Goal: Task Accomplishment & Management: Complete application form

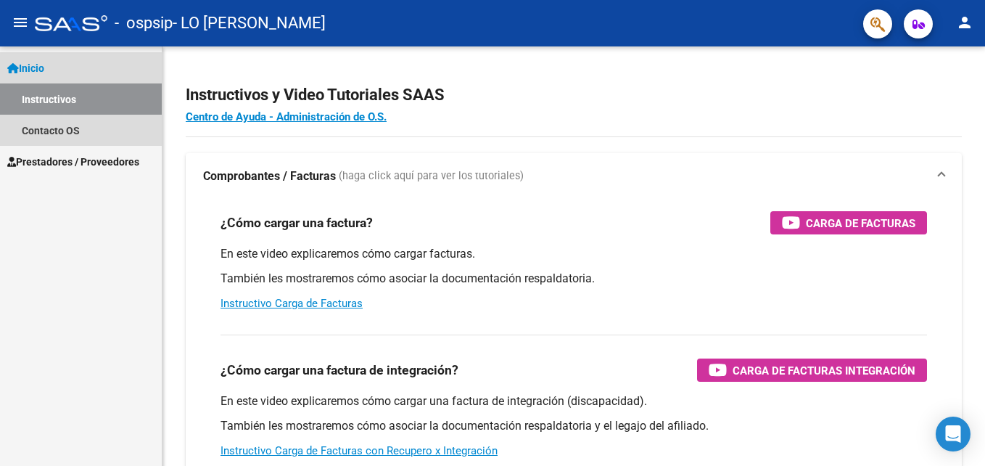
click at [73, 100] on link "Instructivos" at bounding box center [81, 98] width 162 height 31
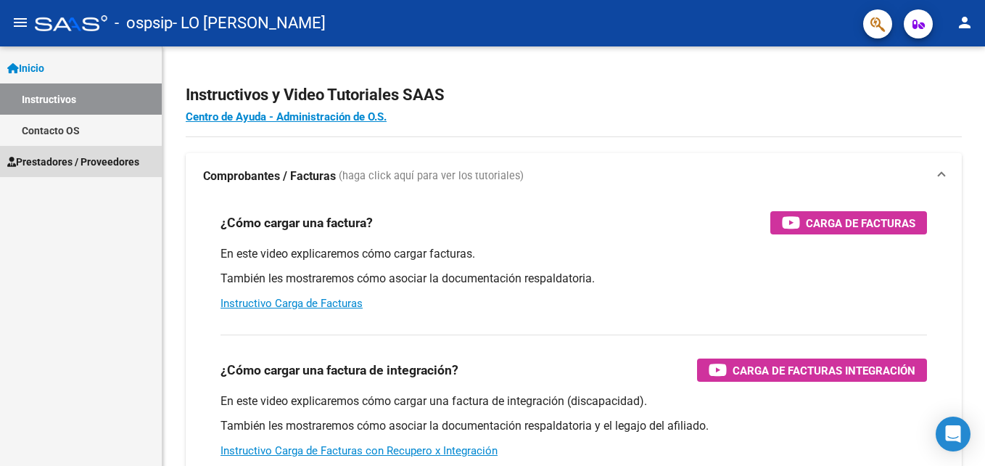
click at [70, 161] on span "Prestadores / Proveedores" at bounding box center [73, 162] width 132 height 16
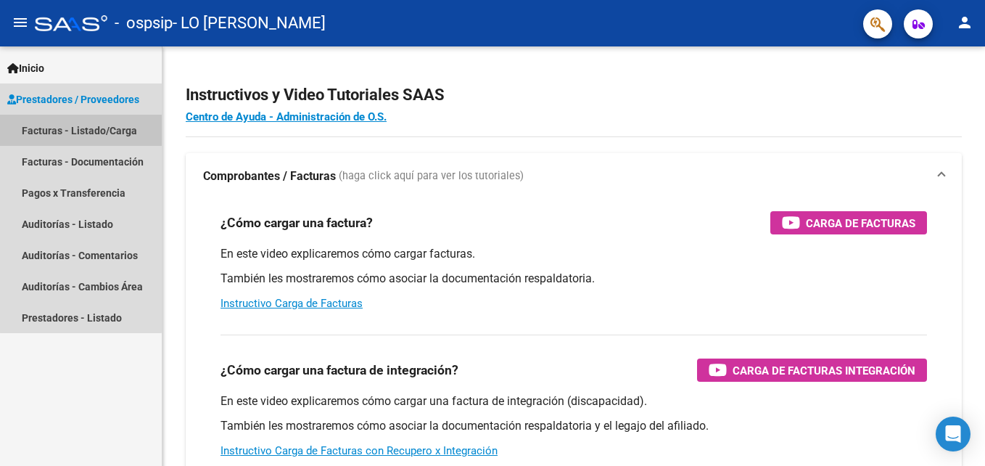
click at [80, 128] on link "Facturas - Listado/Carga" at bounding box center [81, 130] width 162 height 31
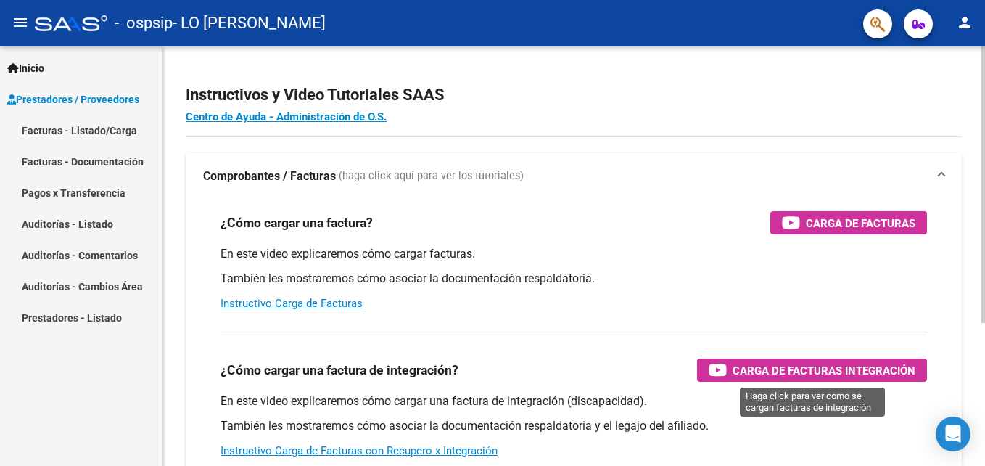
click at [804, 370] on span "Carga de Facturas Integración" at bounding box center [823, 370] width 183 height 18
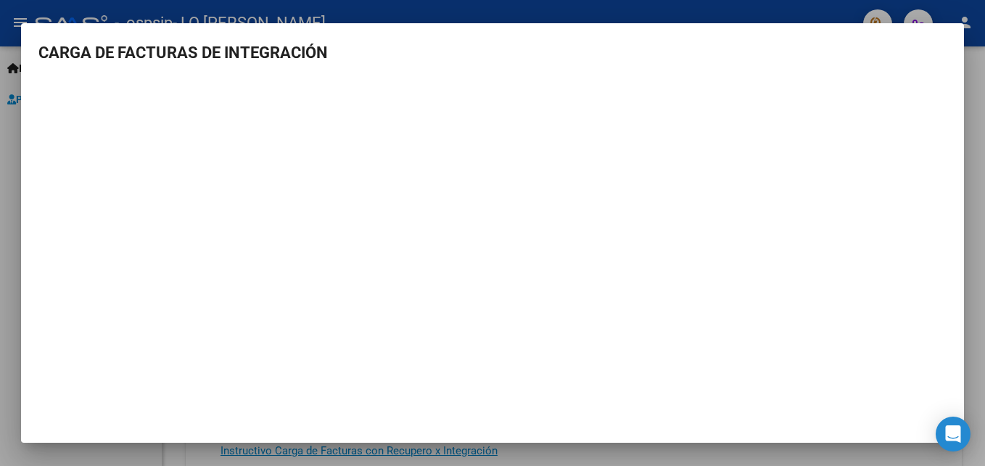
click at [977, 134] on div at bounding box center [492, 233] width 985 height 466
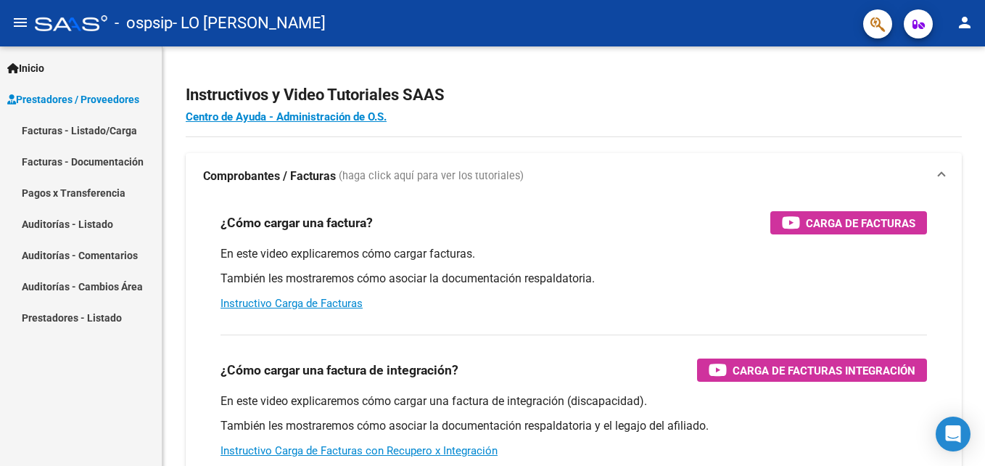
click at [94, 127] on link "Facturas - Listado/Carga" at bounding box center [81, 130] width 162 height 31
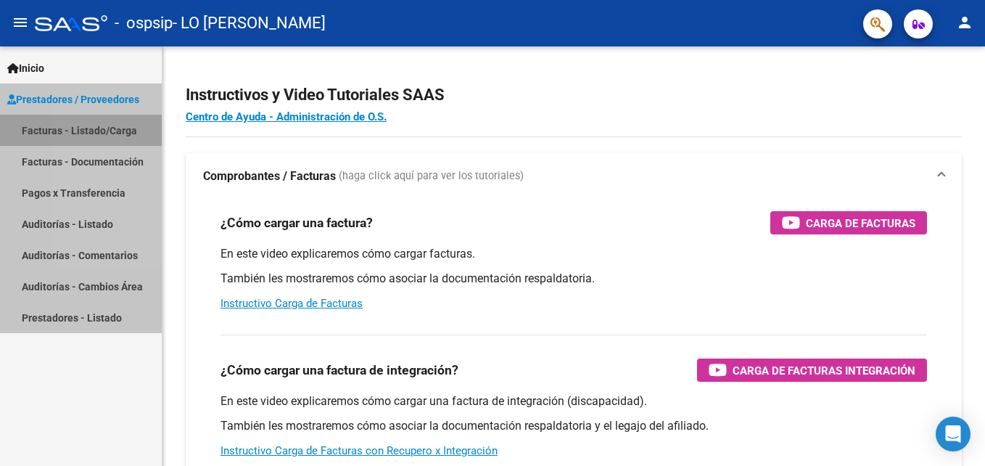
click at [94, 127] on link "Facturas - Listado/Carga" at bounding box center [81, 130] width 162 height 31
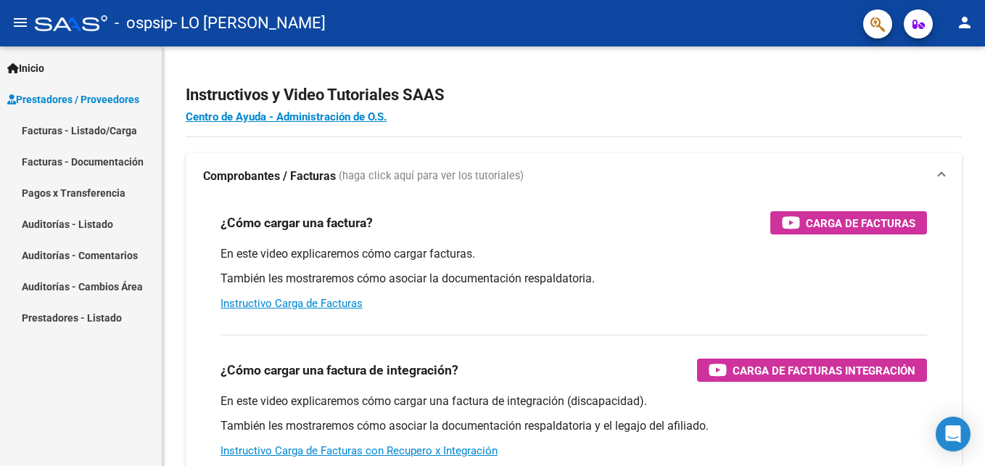
click at [94, 127] on link "Facturas - Listado/Carga" at bounding box center [81, 130] width 162 height 31
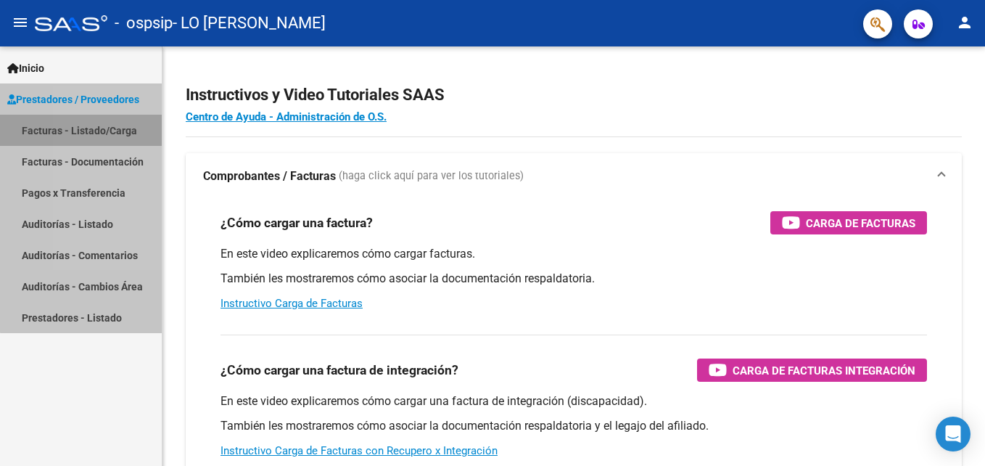
click at [94, 127] on link "Facturas - Listado/Carga" at bounding box center [81, 130] width 162 height 31
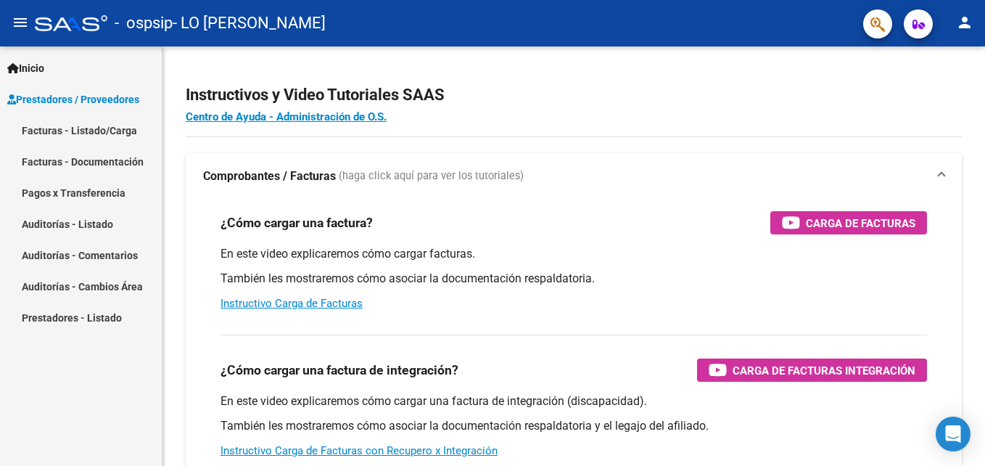
click at [76, 131] on link "Facturas - Listado/Carga" at bounding box center [81, 130] width 162 height 31
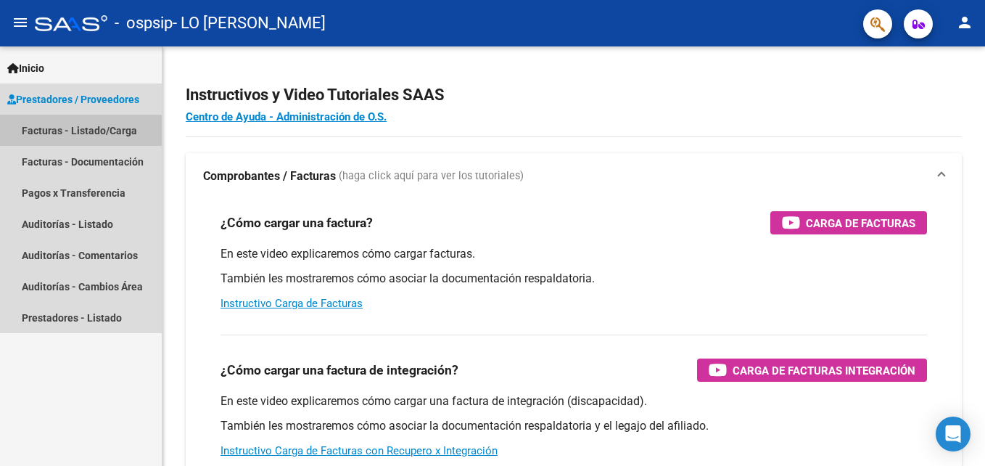
click at [76, 131] on link "Facturas - Listado/Carga" at bounding box center [81, 130] width 162 height 31
click at [47, 131] on link "Facturas - Listado/Carga" at bounding box center [81, 130] width 162 height 31
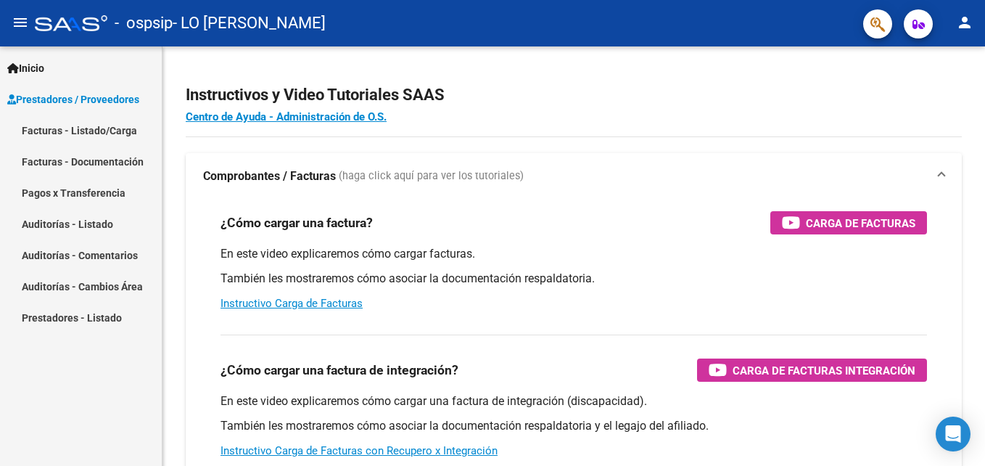
click at [57, 100] on span "Prestadores / Proveedores" at bounding box center [73, 99] width 132 height 16
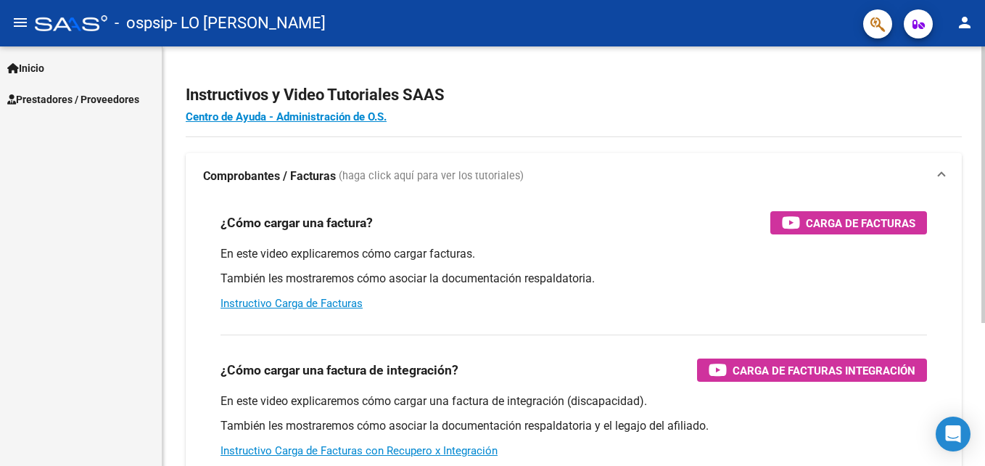
drag, startPoint x: 980, startPoint y: 124, endPoint x: 984, endPoint y: 250, distance: 126.2
click at [984, 250] on html "menu - ospsip - LO [PERSON_NAME] person Inicio Instructivos Contacto OS Prestad…" at bounding box center [492, 233] width 985 height 466
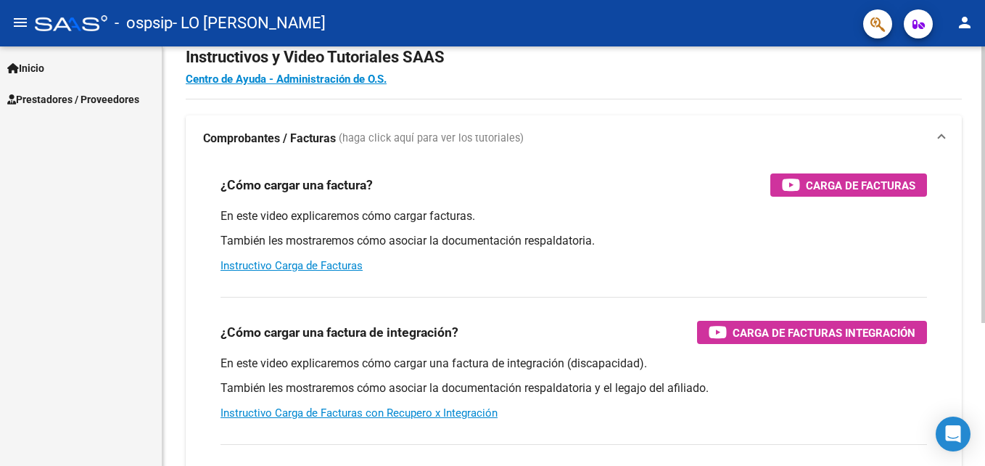
click at [966, 112] on div "Instructivos y Video Tutoriales SAAS Centro de Ayuda - Administración de O.S. C…" at bounding box center [575, 327] width 826 height 636
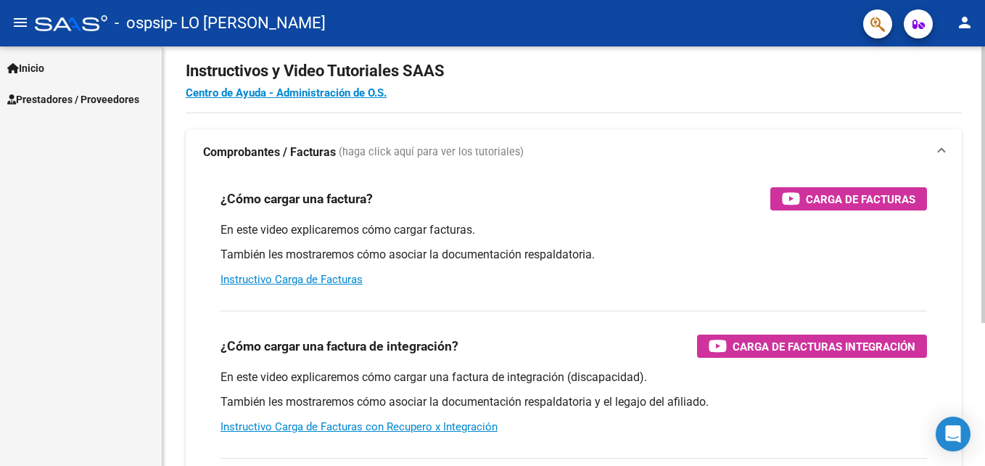
click at [766, 111] on app-root-component "Instructivos y Video Tutoriales SAAS Centro de Ayuda - Administración de O.S. C…" at bounding box center [574, 317] width 776 height 543
click at [107, 94] on span "Prestadores / Proveedores" at bounding box center [73, 99] width 132 height 16
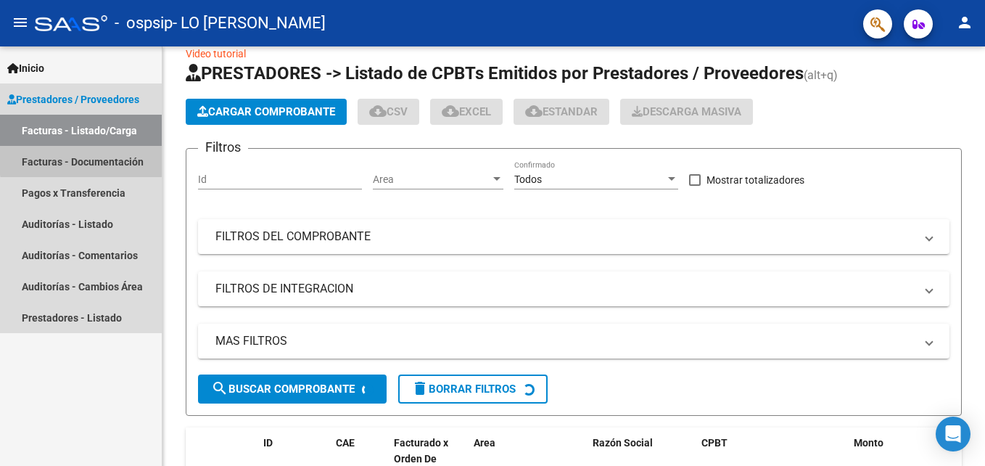
click at [93, 159] on link "Facturas - Documentación" at bounding box center [81, 161] width 162 height 31
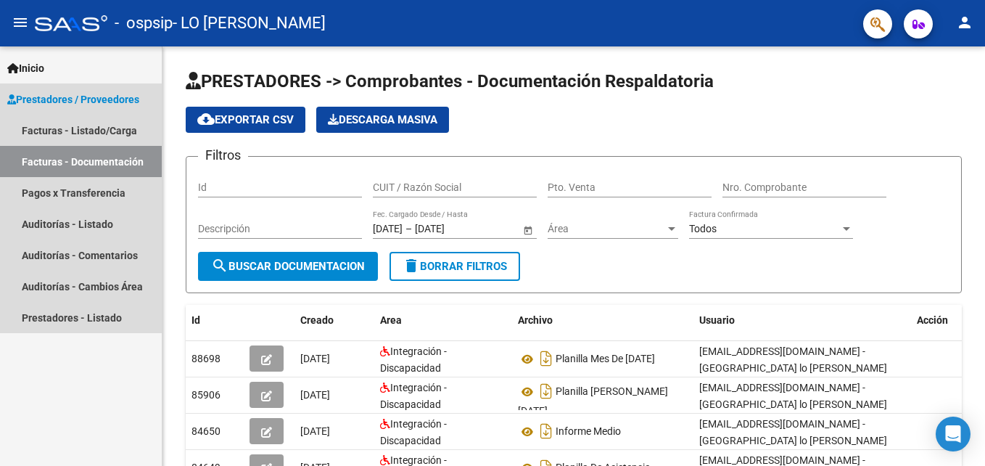
click at [68, 165] on link "Facturas - Documentación" at bounding box center [81, 161] width 162 height 31
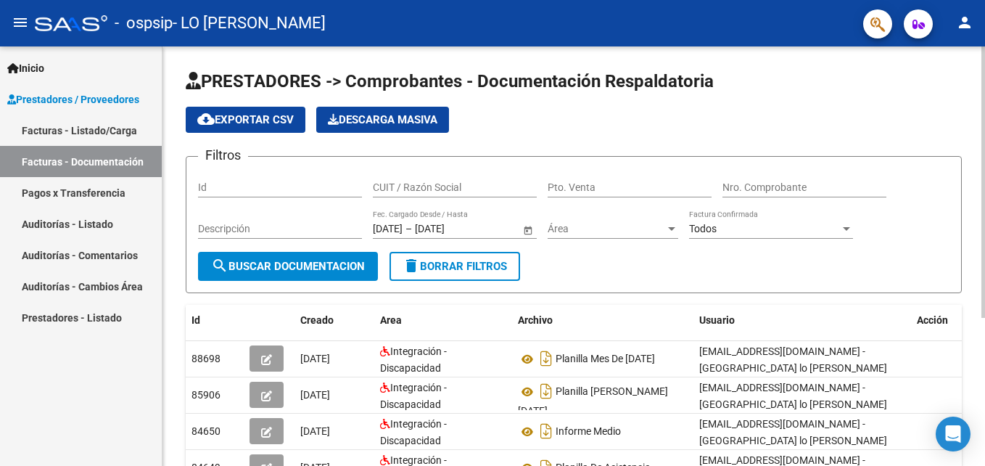
click at [938, 113] on div "PRESTADORES -> Comprobantes - Documentación Respaldatoria cloud_download Export…" at bounding box center [575, 364] width 826 height 636
click at [96, 121] on link "Facturas - Listado/Carga" at bounding box center [81, 130] width 162 height 31
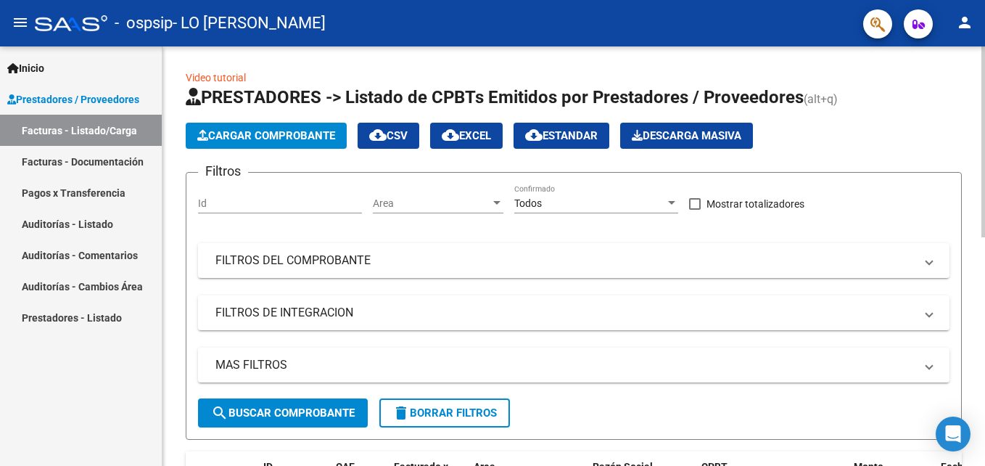
click at [264, 130] on span "Cargar Comprobante" at bounding box center [266, 135] width 138 height 13
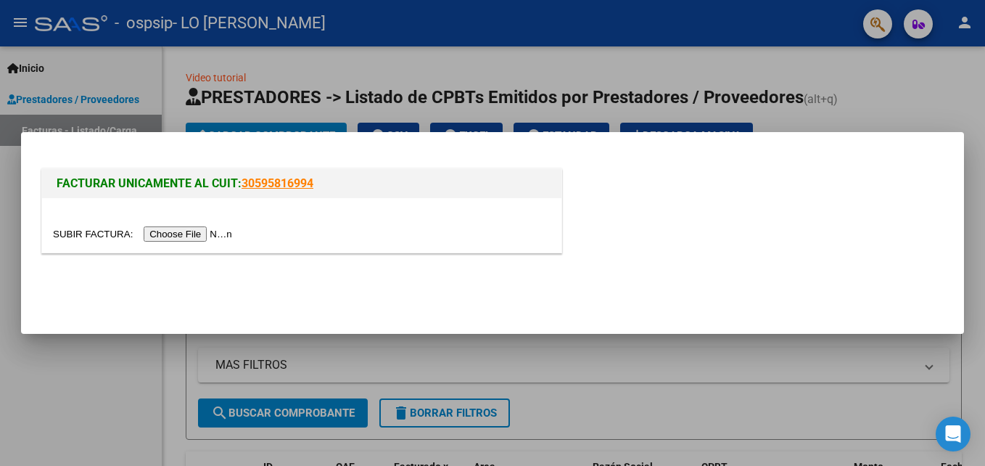
click at [186, 236] on input "file" at bounding box center [144, 233] width 183 height 15
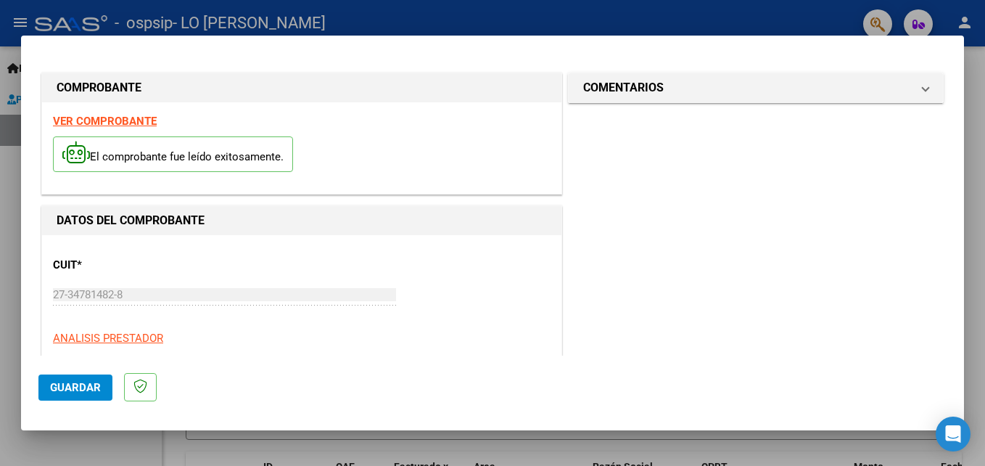
click at [784, 25] on div at bounding box center [492, 233] width 985 height 466
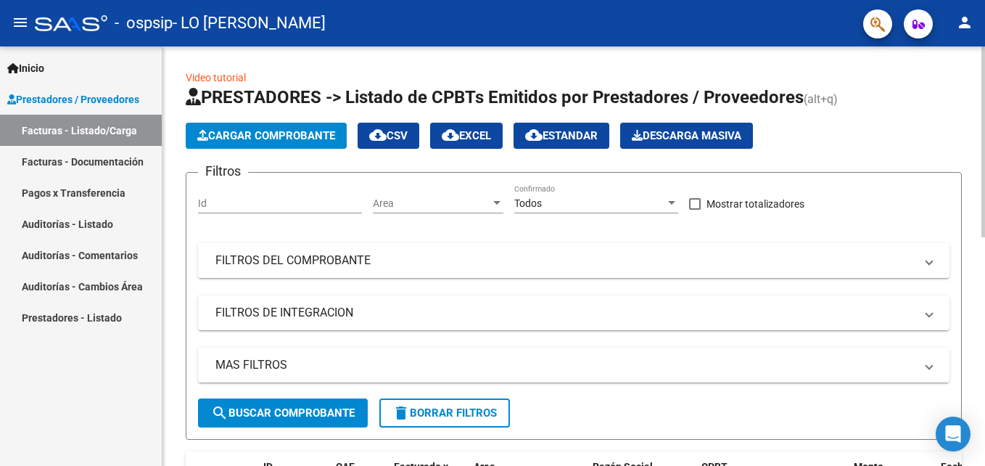
click at [327, 141] on span "Cargar Comprobante" at bounding box center [266, 135] width 138 height 13
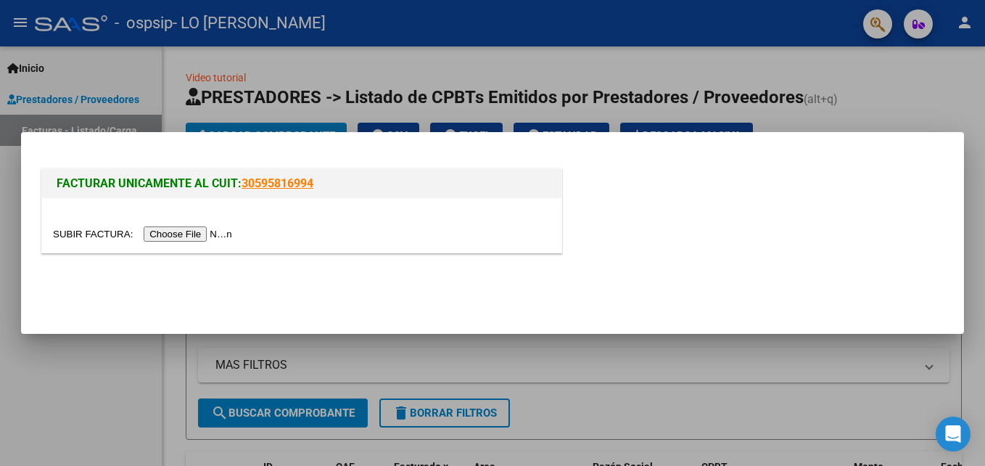
click at [172, 232] on input "file" at bounding box center [144, 233] width 183 height 15
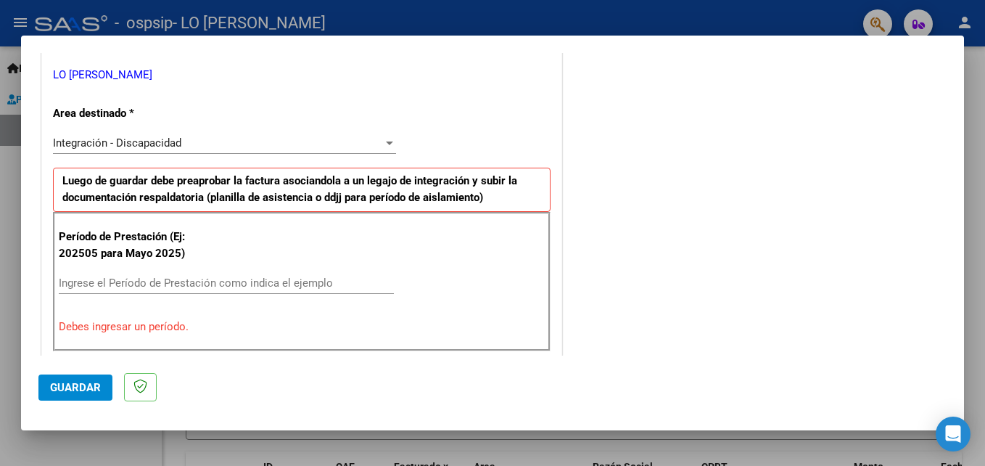
scroll to position [344, 0]
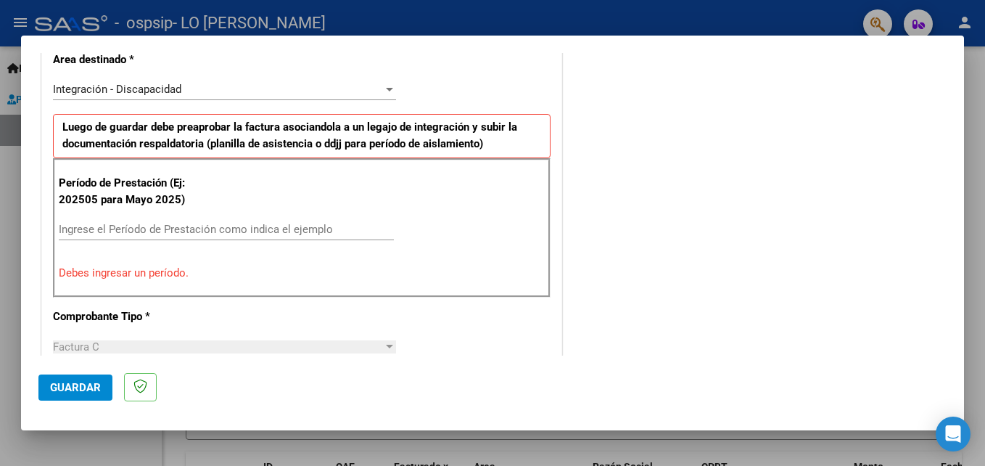
click at [265, 91] on div "Integración - Discapacidad" at bounding box center [218, 89] width 330 height 13
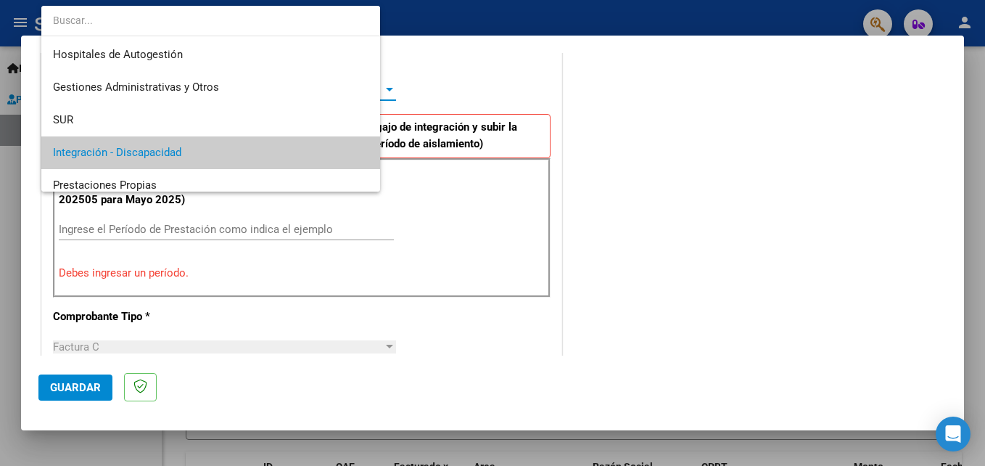
scroll to position [64, 0]
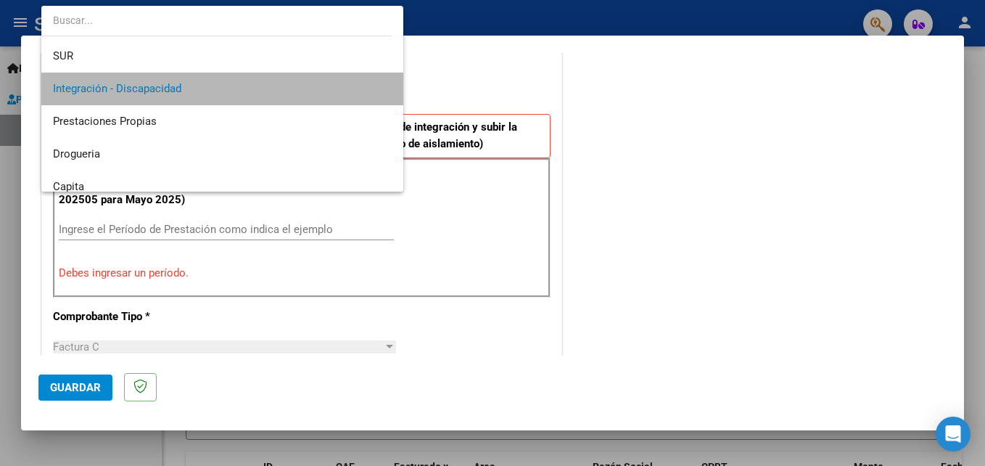
click at [250, 91] on span "Integración - Discapacidad" at bounding box center [222, 89] width 339 height 33
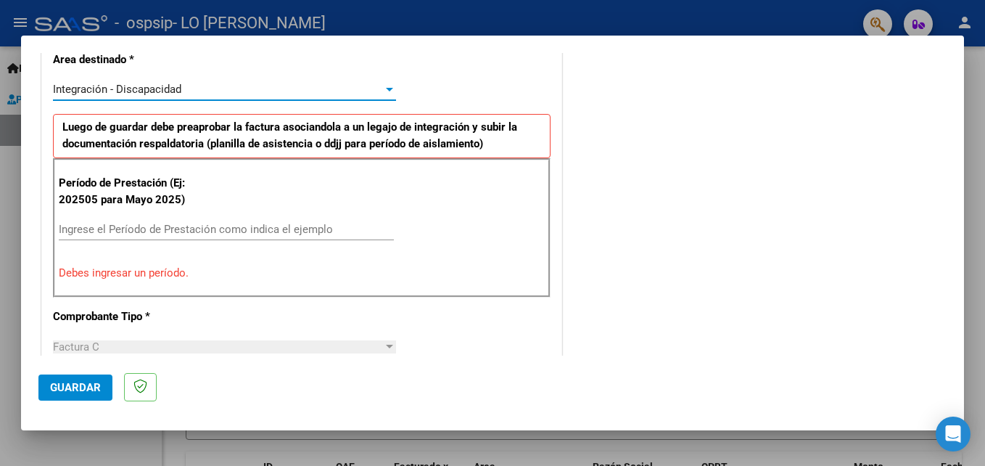
click at [172, 223] on input "Ingrese el Período de Prestación como indica el ejemplo" at bounding box center [226, 229] width 335 height 13
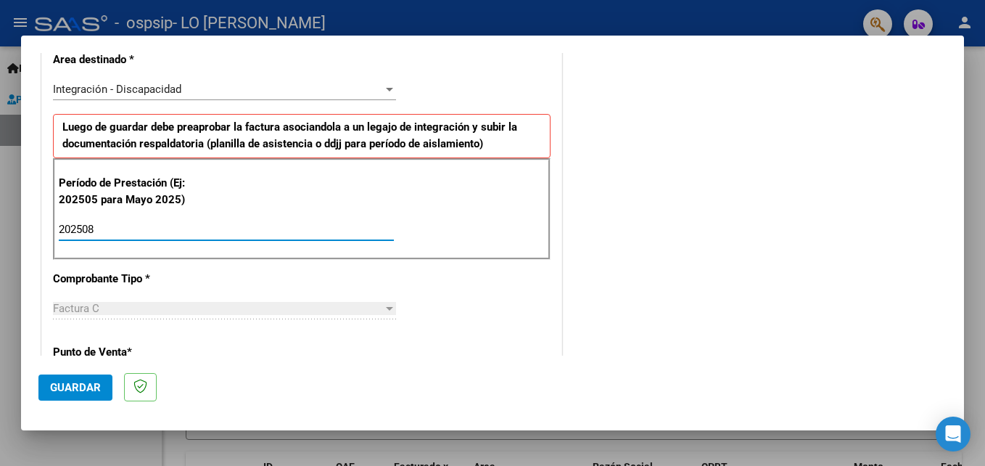
type input "202508"
click at [166, 312] on div "Factura C" at bounding box center [218, 308] width 330 height 13
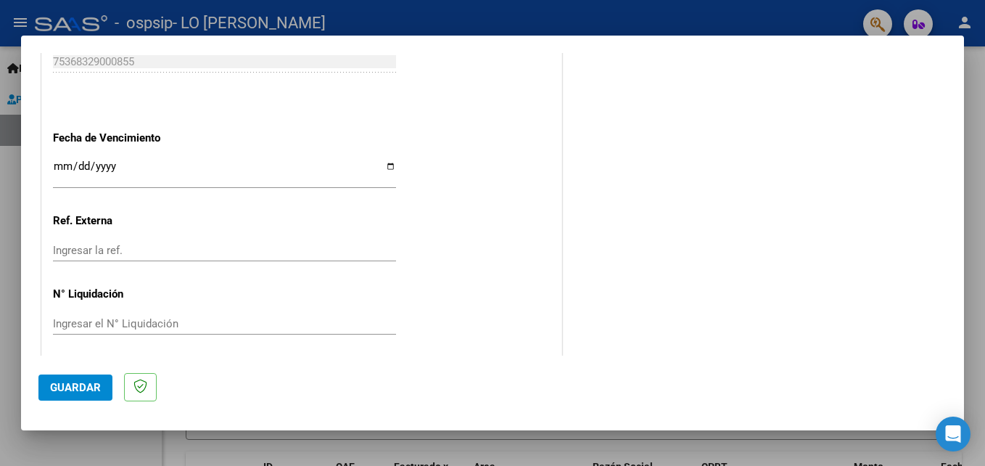
scroll to position [974, 0]
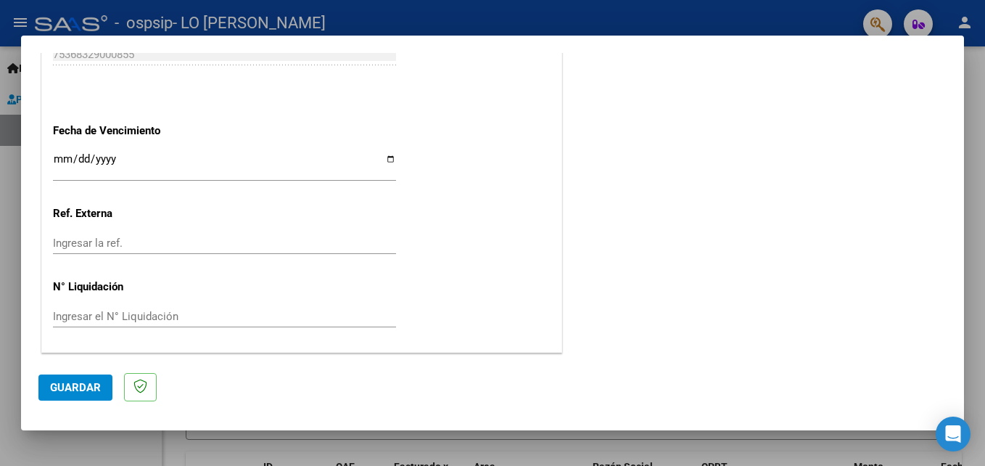
click at [142, 156] on input "Ingresar la fecha" at bounding box center [224, 164] width 343 height 23
click at [386, 163] on input "Ingresar la fecha" at bounding box center [224, 164] width 343 height 23
type input "[DATE]"
click at [70, 384] on span "Guardar" at bounding box center [75, 387] width 51 height 13
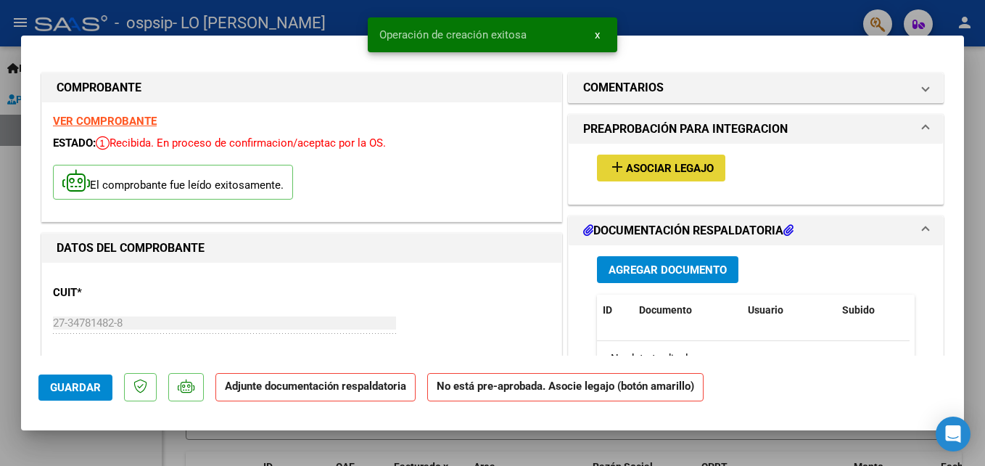
click at [699, 170] on span "Asociar Legajo" at bounding box center [670, 168] width 88 height 13
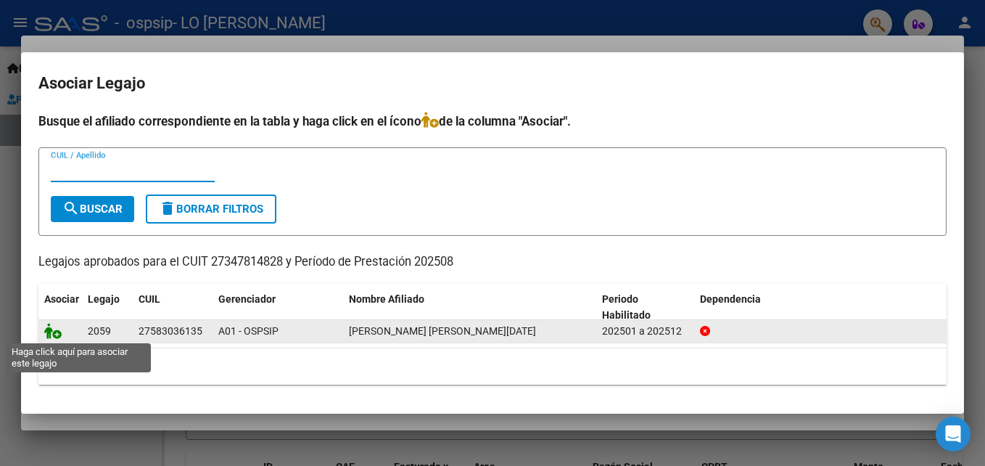
click at [54, 332] on icon at bounding box center [52, 331] width 17 height 16
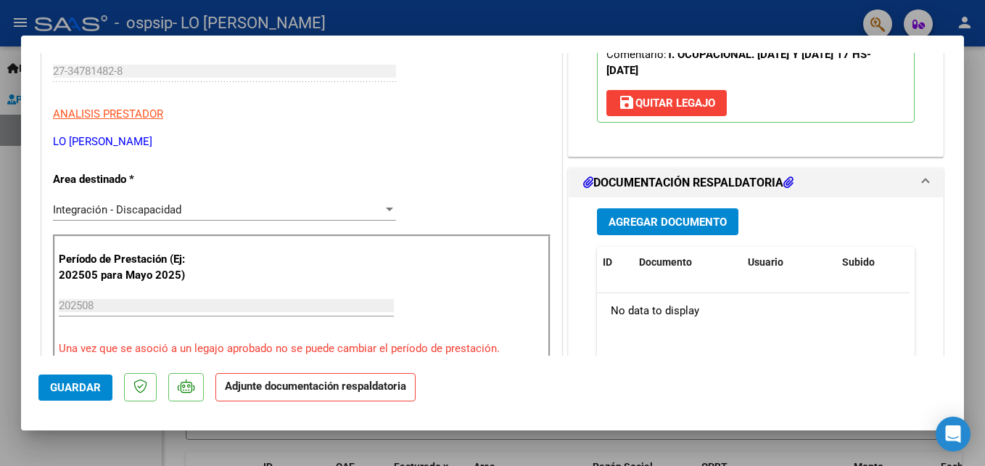
scroll to position [283, 0]
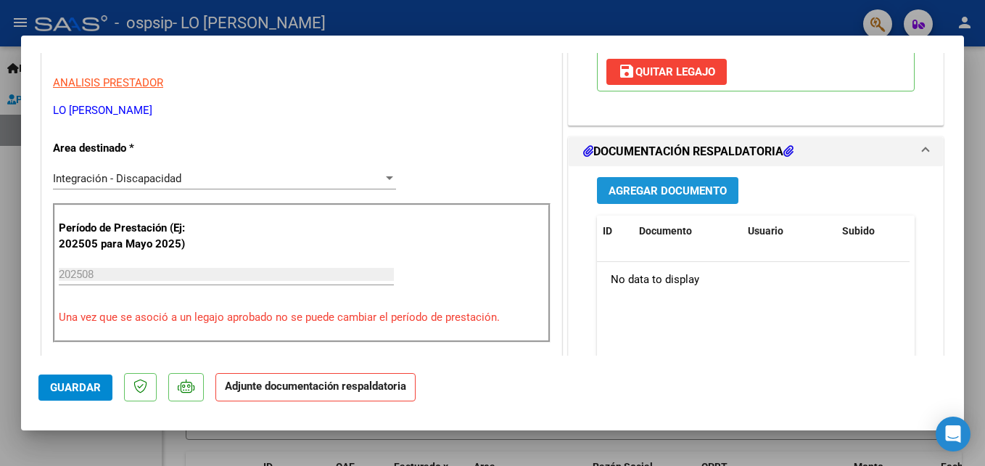
click at [651, 199] on button "Agregar Documento" at bounding box center [667, 190] width 141 height 27
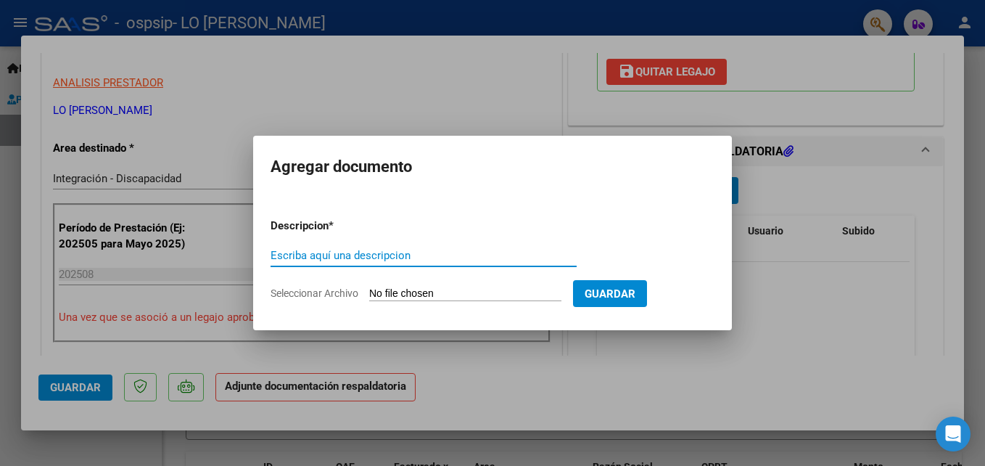
click at [431, 262] on input "Escriba aquí una descripcion" at bounding box center [423, 255] width 306 height 13
type input "planilla [DATE]"
click at [446, 292] on input "Seleccionar Archivo" at bounding box center [465, 294] width 192 height 14
type input "C:\fakepath\planilla de asistencia- [PERSON_NAME]-TO- [DATE].pdf"
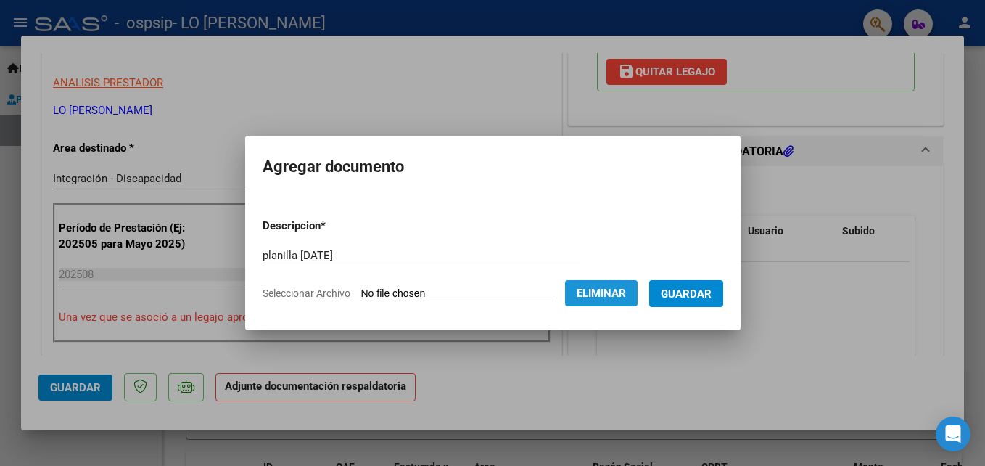
click at [598, 291] on span "Eliminar" at bounding box center [600, 292] width 49 height 13
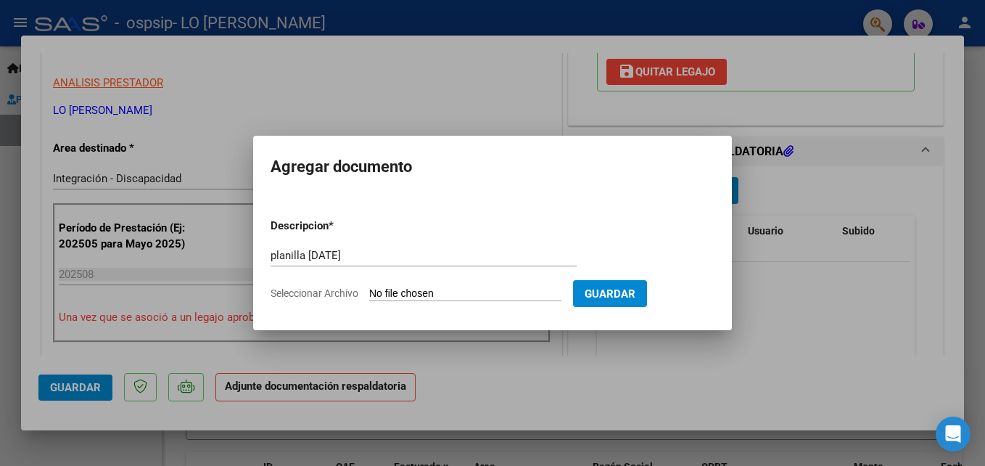
click at [472, 297] on input "Seleccionar Archivo" at bounding box center [465, 294] width 192 height 14
type input "C:\fakepath\Planilla- [PERSON_NAME]- TO - [DATE].pdf"
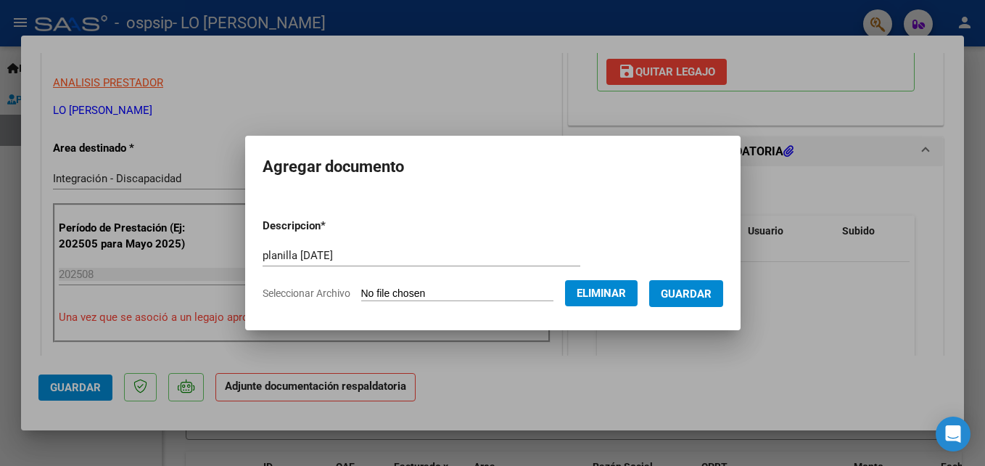
click at [684, 302] on button "Guardar" at bounding box center [686, 293] width 74 height 27
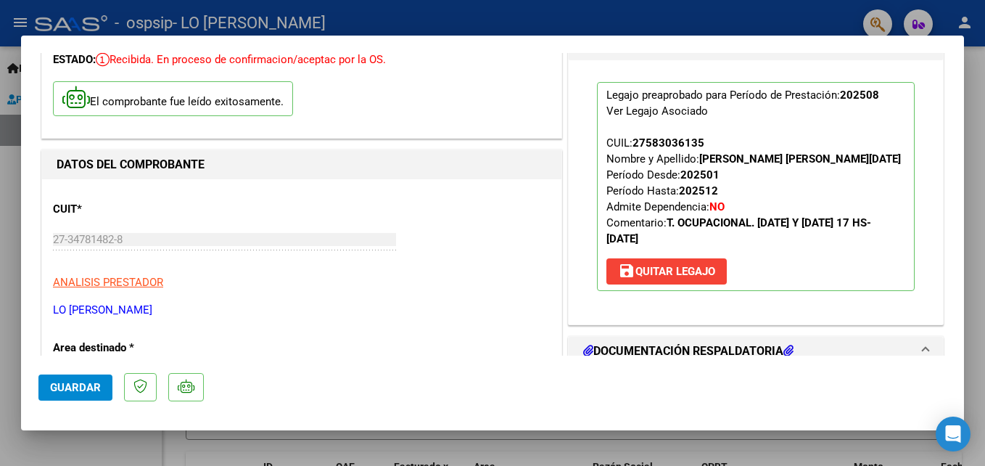
scroll to position [0, 0]
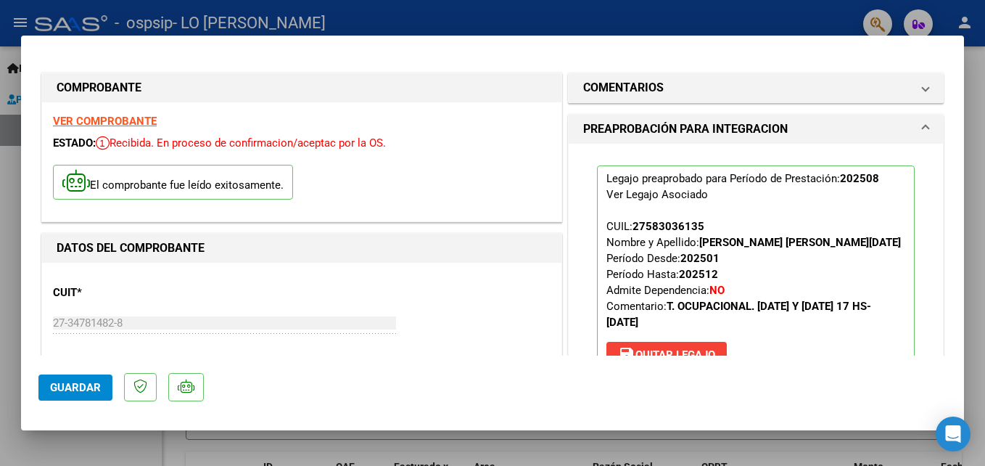
click at [76, 381] on span "Guardar" at bounding box center [75, 387] width 51 height 13
click at [99, 383] on span "Guardar" at bounding box center [75, 387] width 51 height 13
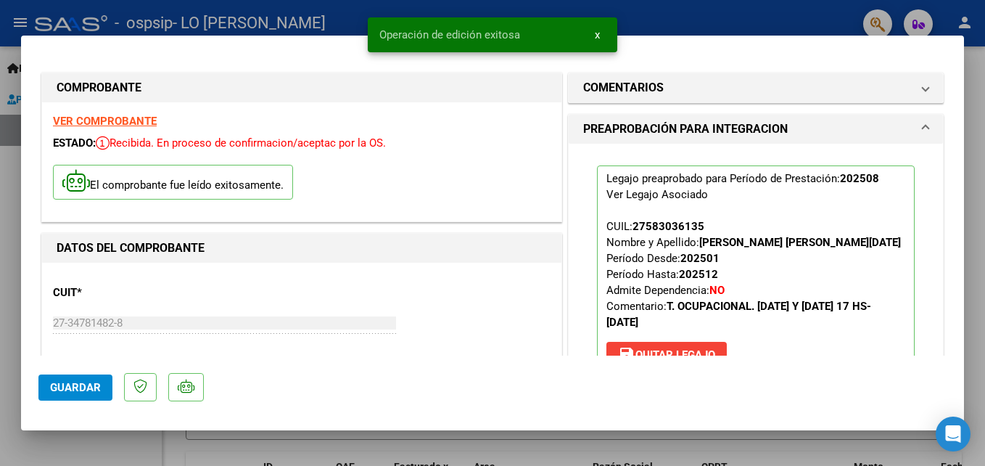
click at [720, 14] on div at bounding box center [492, 233] width 985 height 466
type input "$ 0,00"
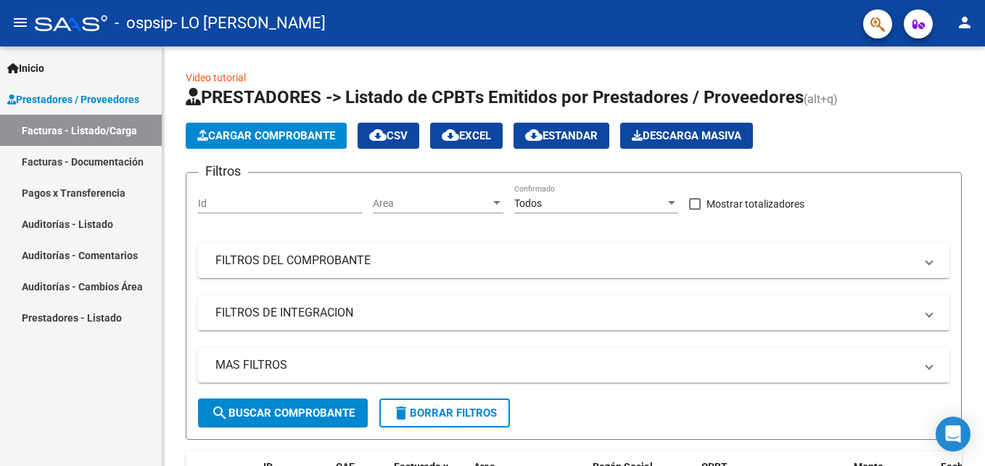
click at [123, 165] on link "Facturas - Documentación" at bounding box center [81, 161] width 162 height 31
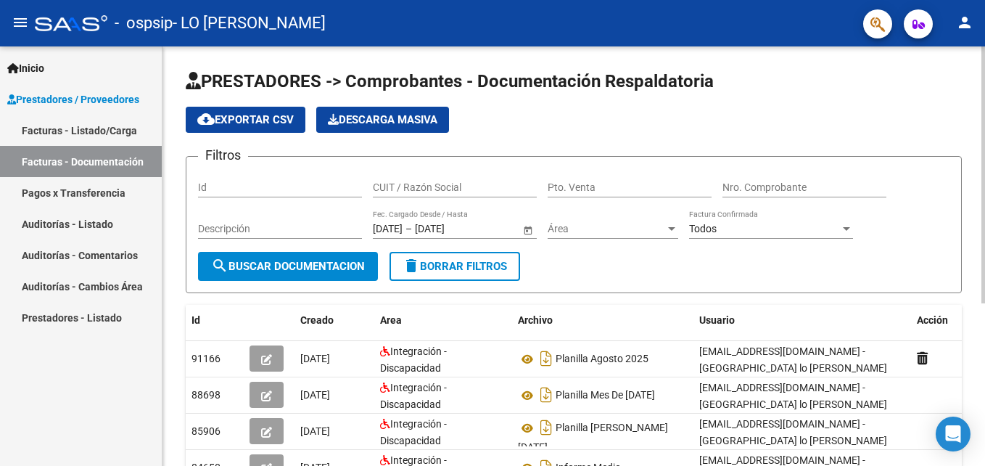
click at [961, 0] on html "menu - ospsip - LO [PERSON_NAME] person Inicio Instructivos Contacto OS Prestad…" at bounding box center [492, 233] width 985 height 466
